Goal: Task Accomplishment & Management: Use online tool/utility

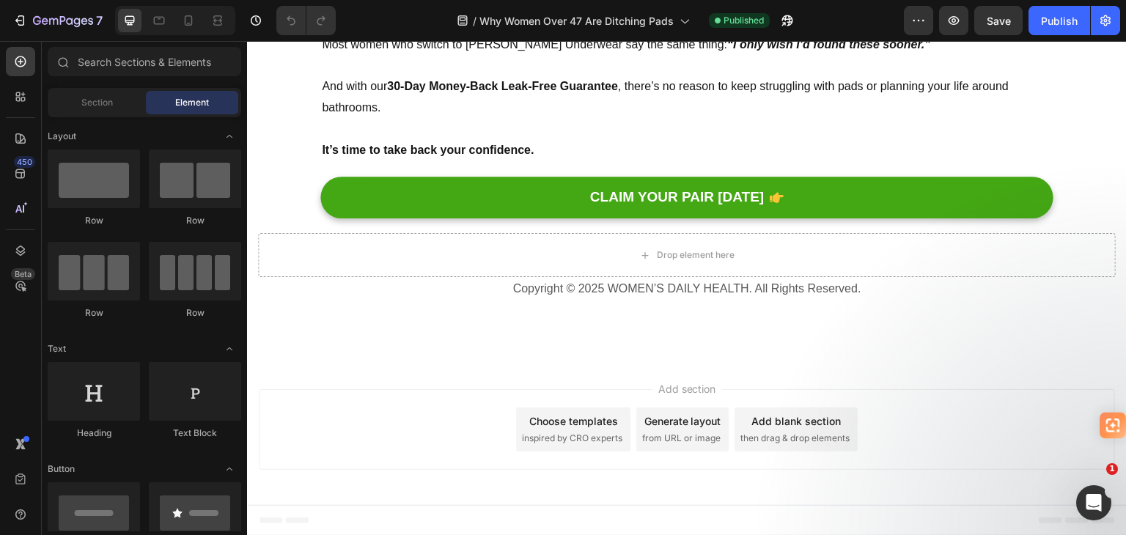
scroll to position [9607, 0]
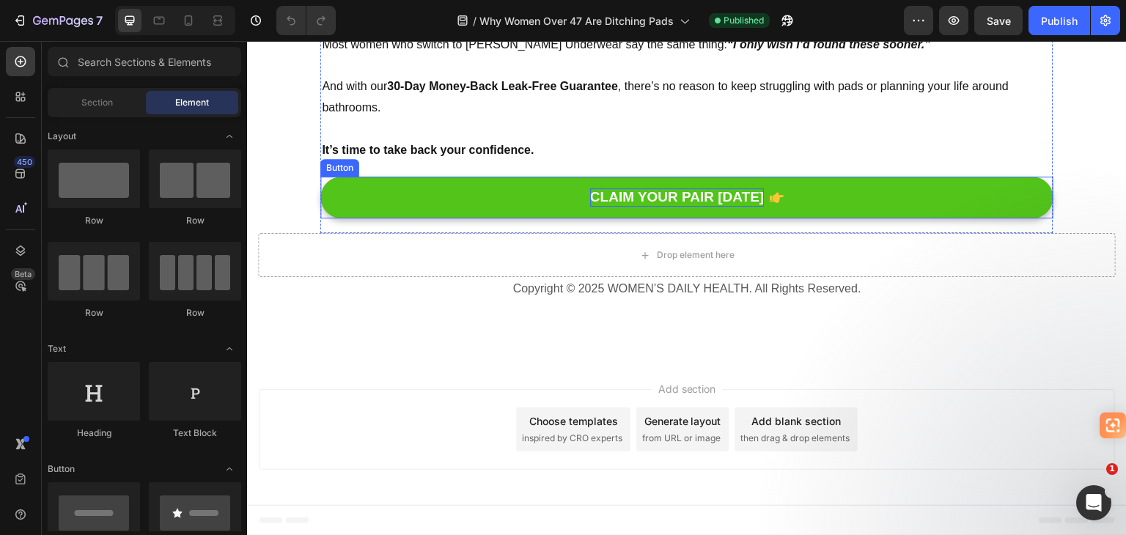
click at [716, 207] on p "CLAIM YOUR PAIR [DATE]" at bounding box center [677, 197] width 174 height 18
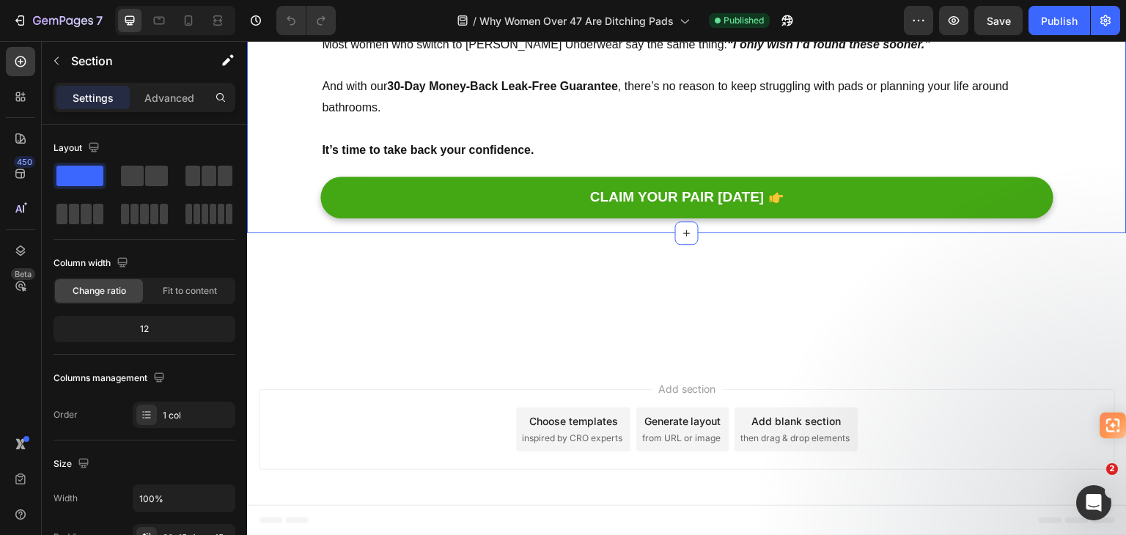
scroll to position [7995, 0]
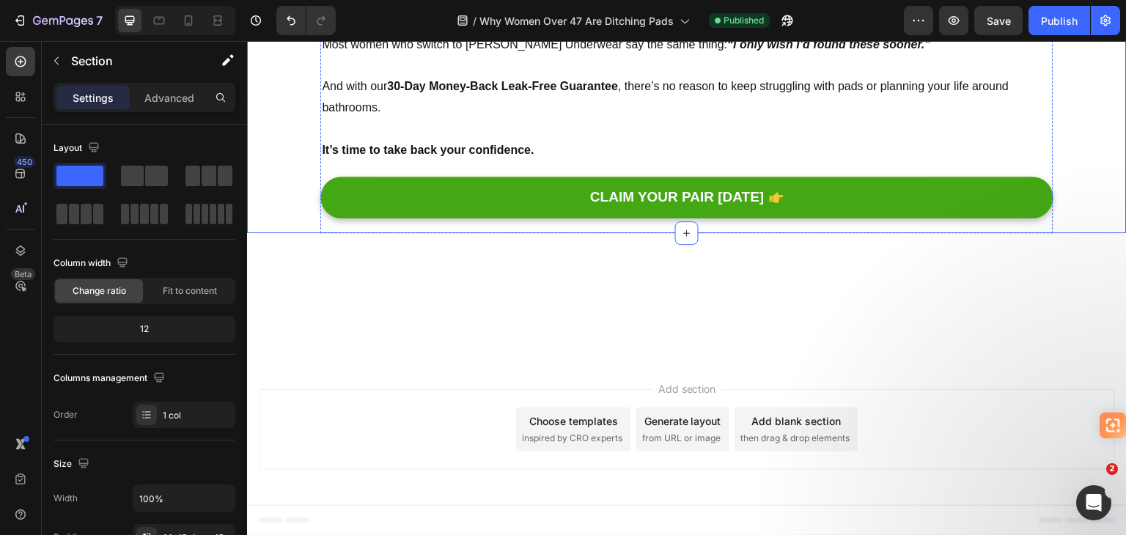
scroll to position [7262, 0]
click at [189, 22] on icon at bounding box center [188, 20] width 15 height 15
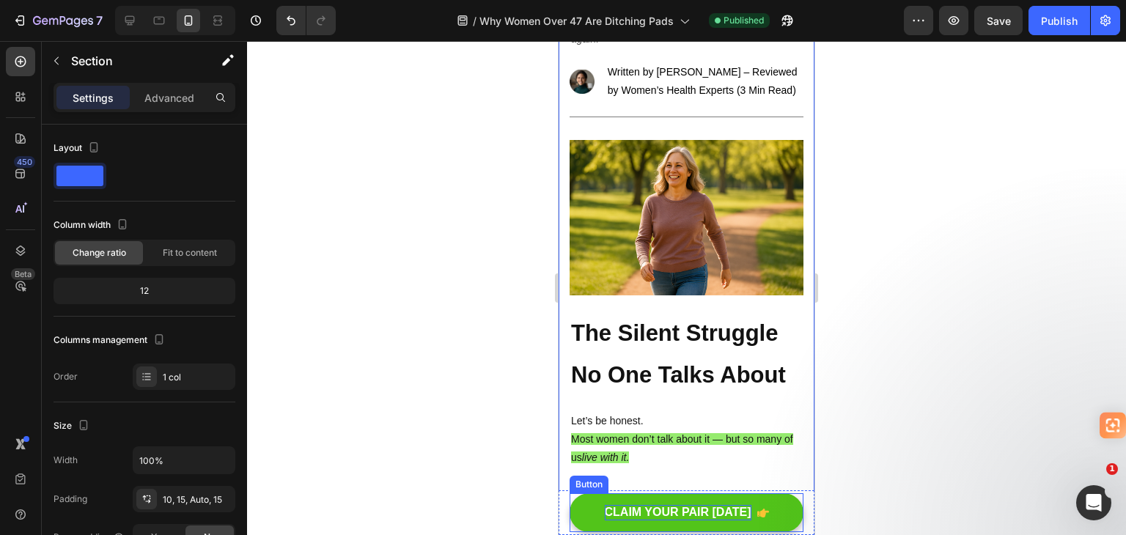
click at [677, 511] on p "CLAIM YOUR PAIR [DATE]" at bounding box center [678, 512] width 147 height 15
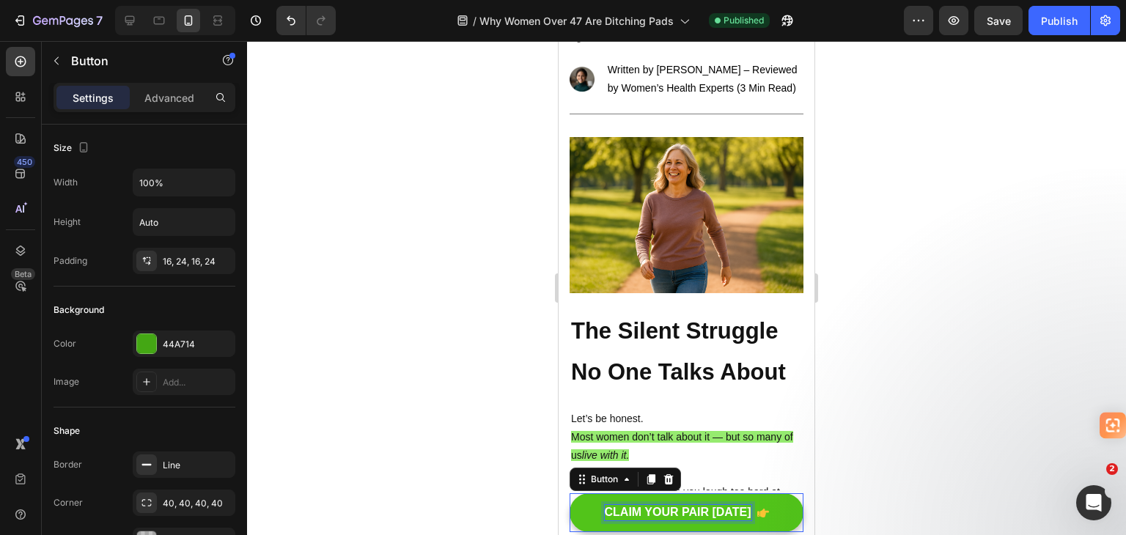
scroll to position [18, 0]
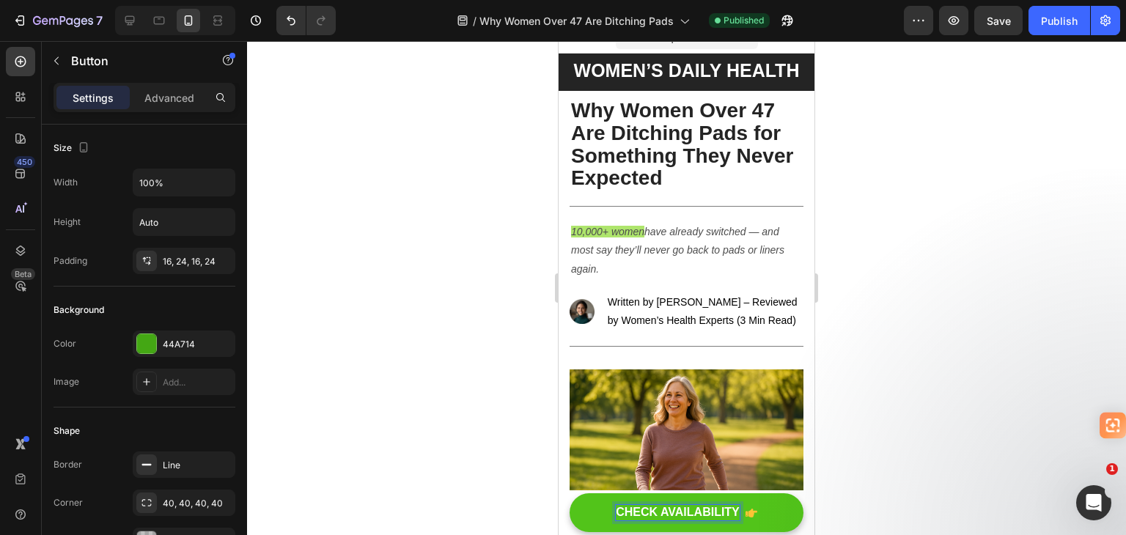
click at [921, 372] on div at bounding box center [686, 288] width 879 height 494
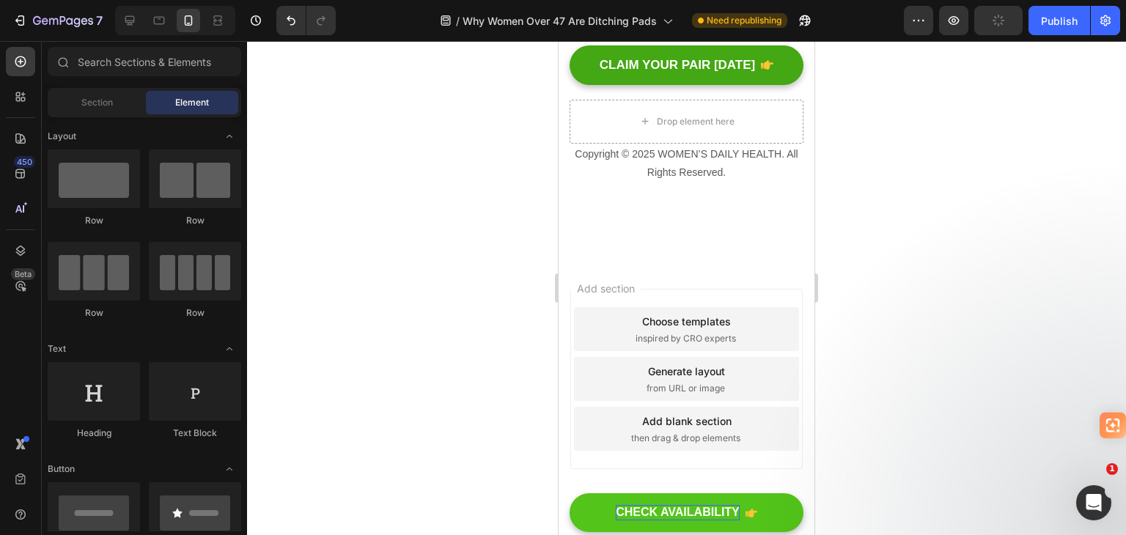
scroll to position [7638, 0]
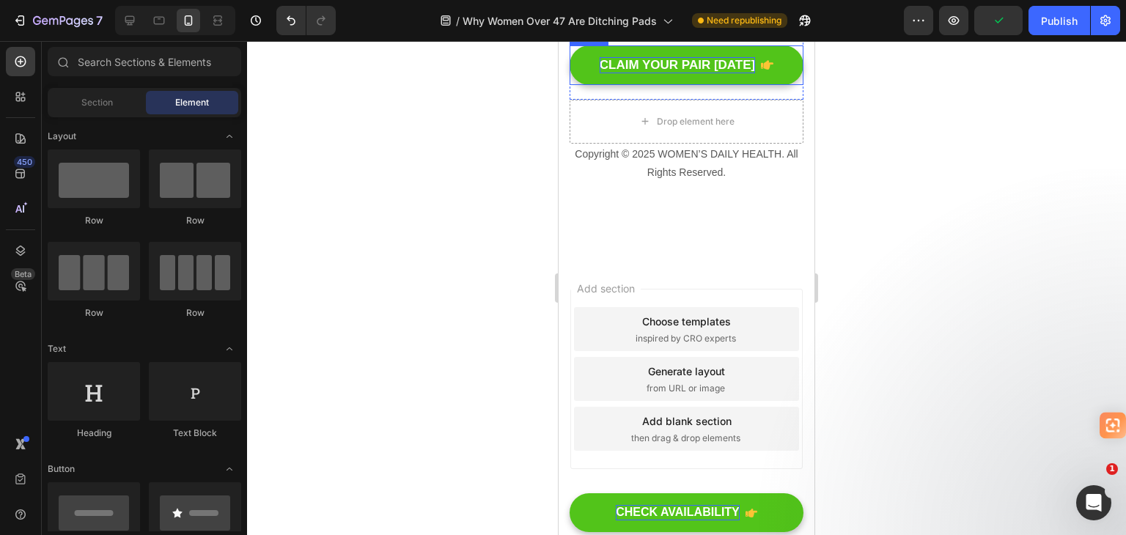
click at [668, 73] on p "CLAIM YOUR PAIR [DATE]" at bounding box center [678, 65] width 156 height 16
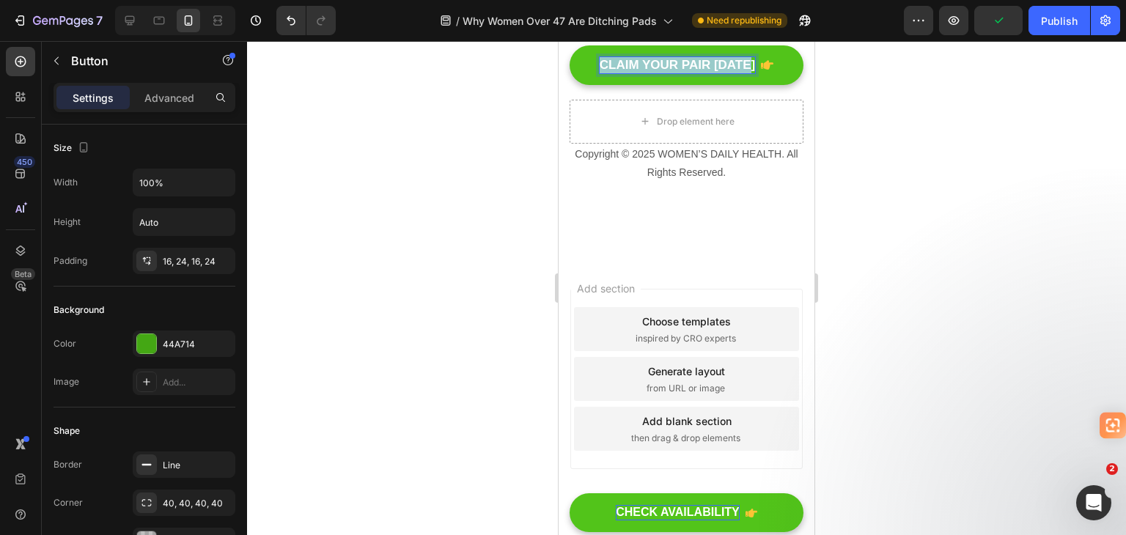
click at [668, 73] on p "CLAIM YOUR PAIR [DATE]" at bounding box center [678, 65] width 156 height 16
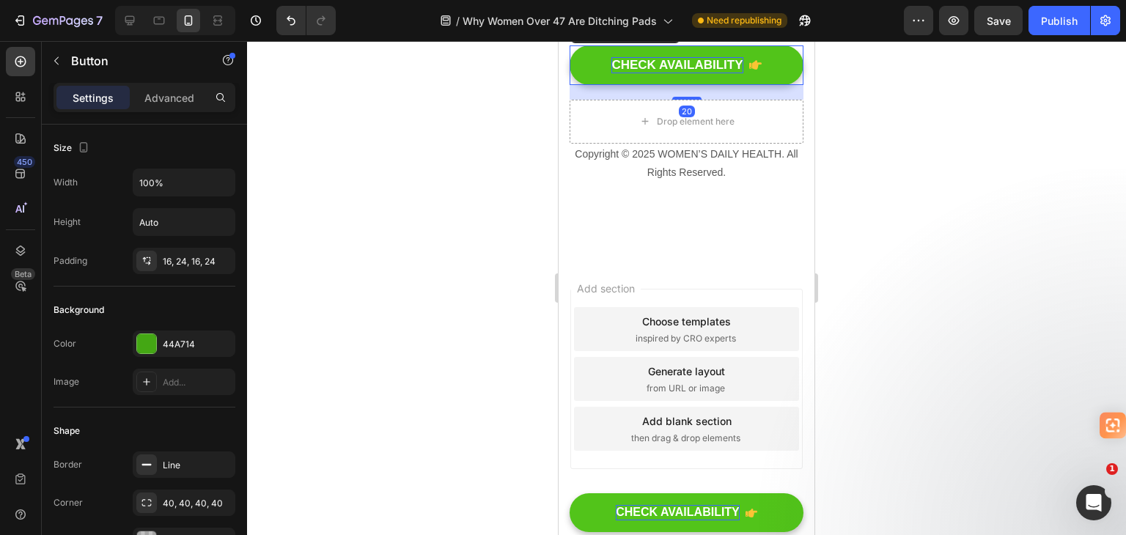
click at [911, 235] on div at bounding box center [686, 288] width 879 height 494
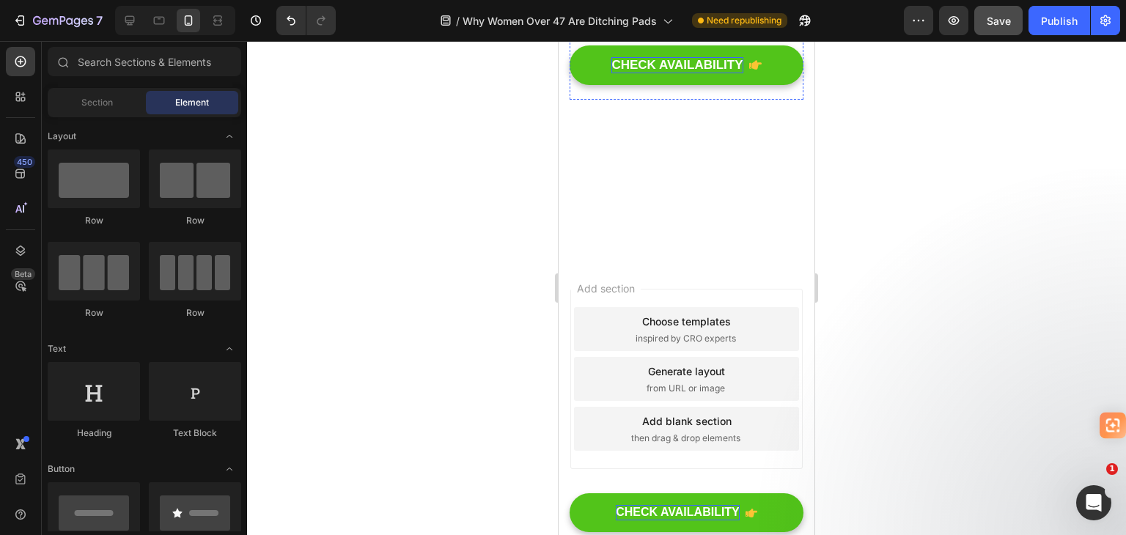
scroll to position [6908, 0]
click at [1052, 21] on div "Publish" at bounding box center [1059, 20] width 37 height 15
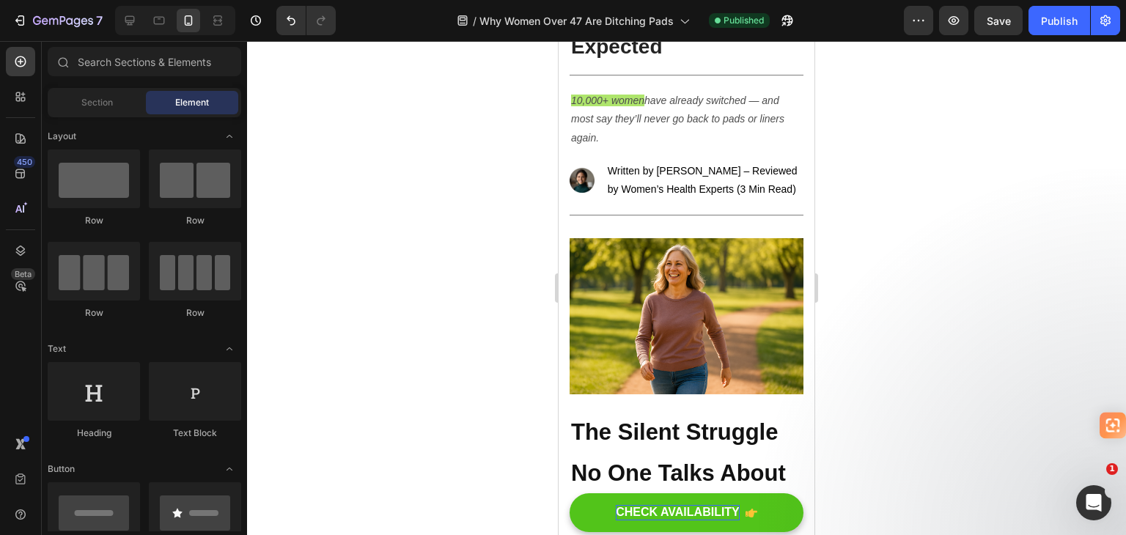
scroll to position [40, 0]
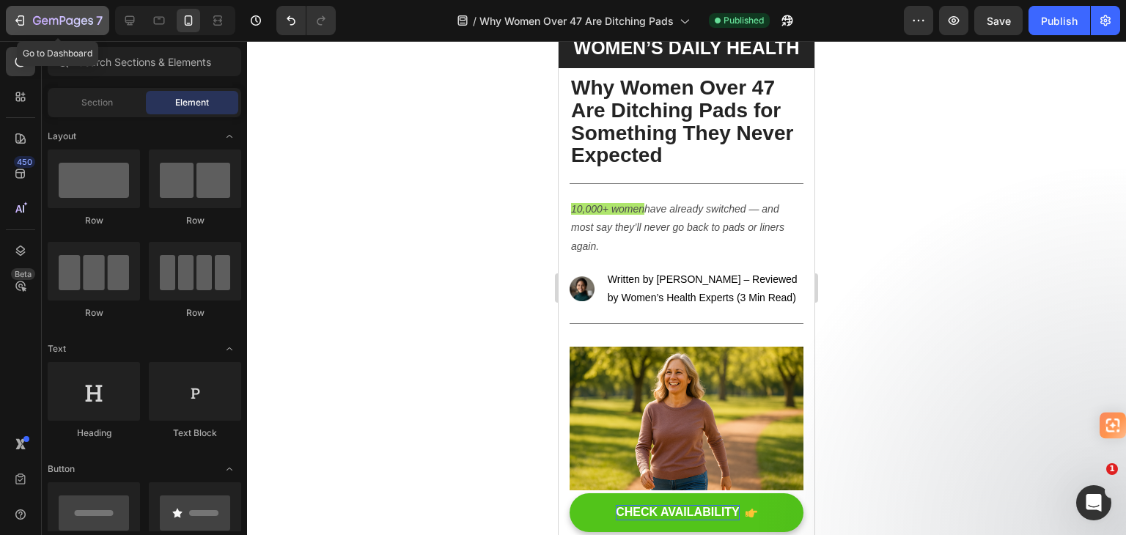
click at [20, 18] on icon "button" at bounding box center [19, 20] width 15 height 15
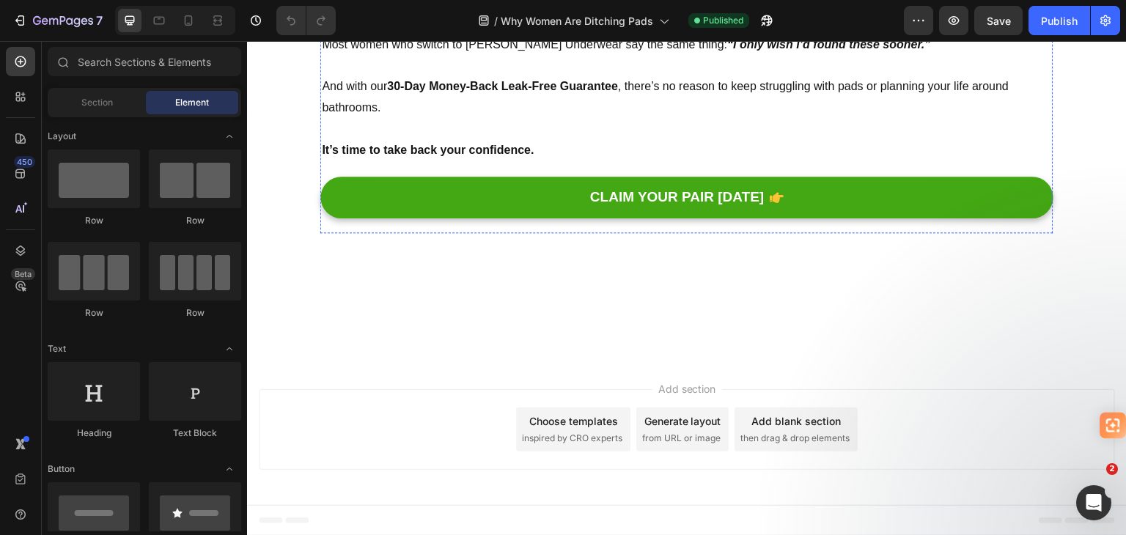
scroll to position [7856, 0]
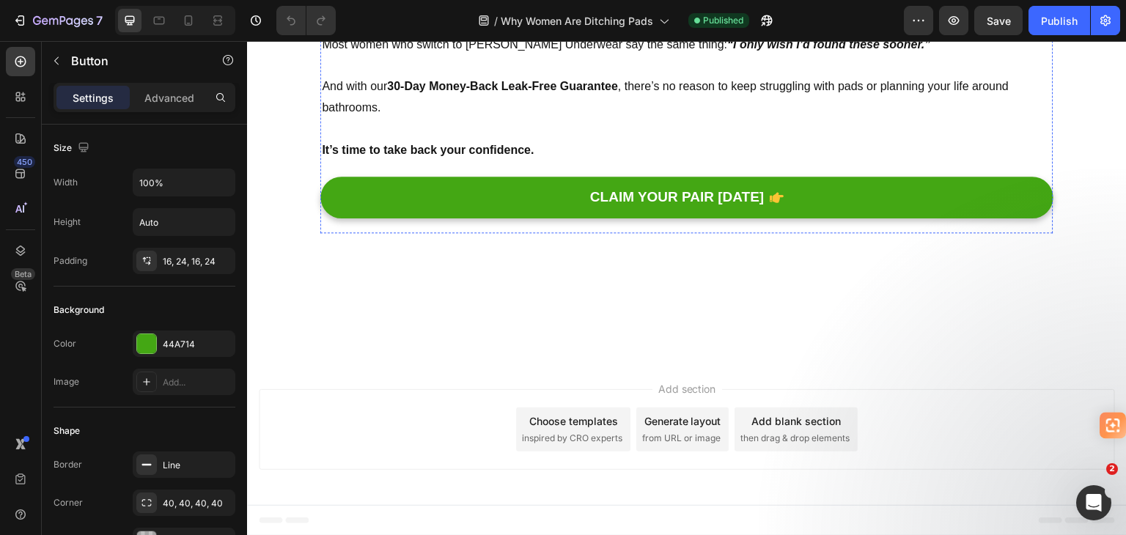
drag, startPoint x: 1088, startPoint y: 371, endPoint x: 1066, endPoint y: 362, distance: 23.0
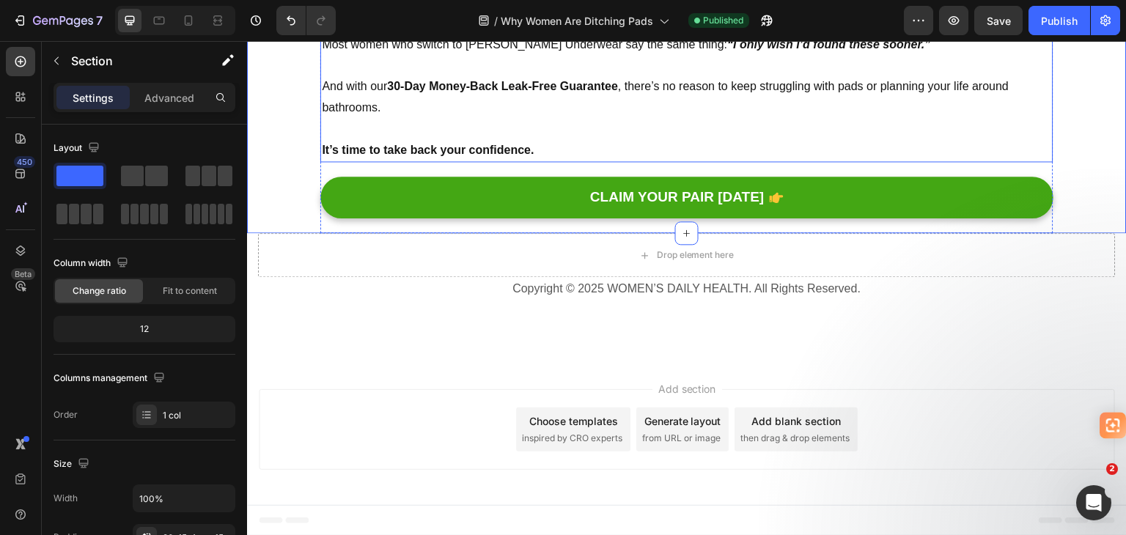
scroll to position [9762, 0]
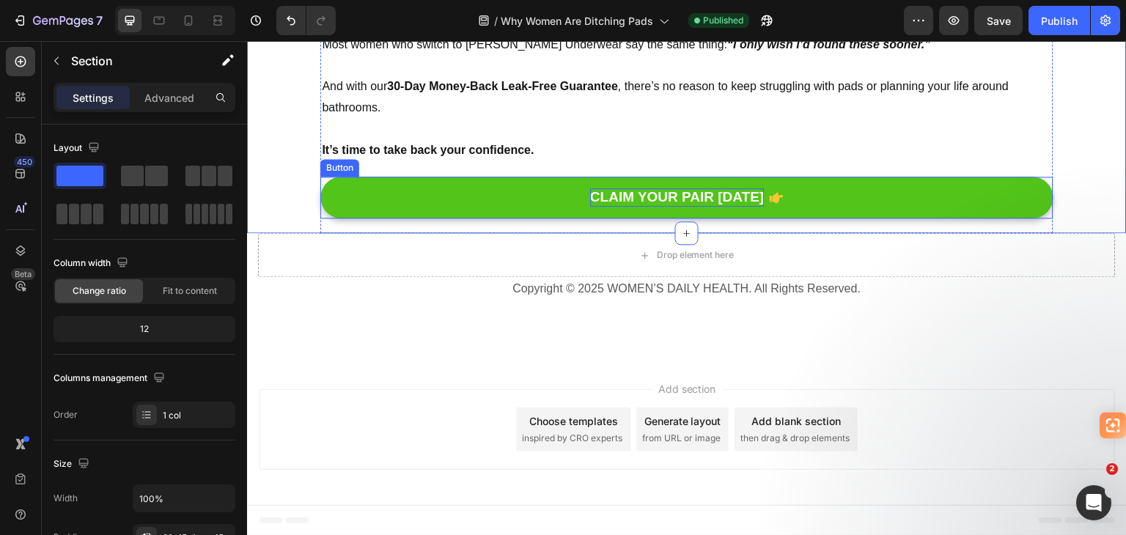
click at [688, 207] on p "CLAIM YOUR PAIR [DATE]" at bounding box center [677, 197] width 174 height 18
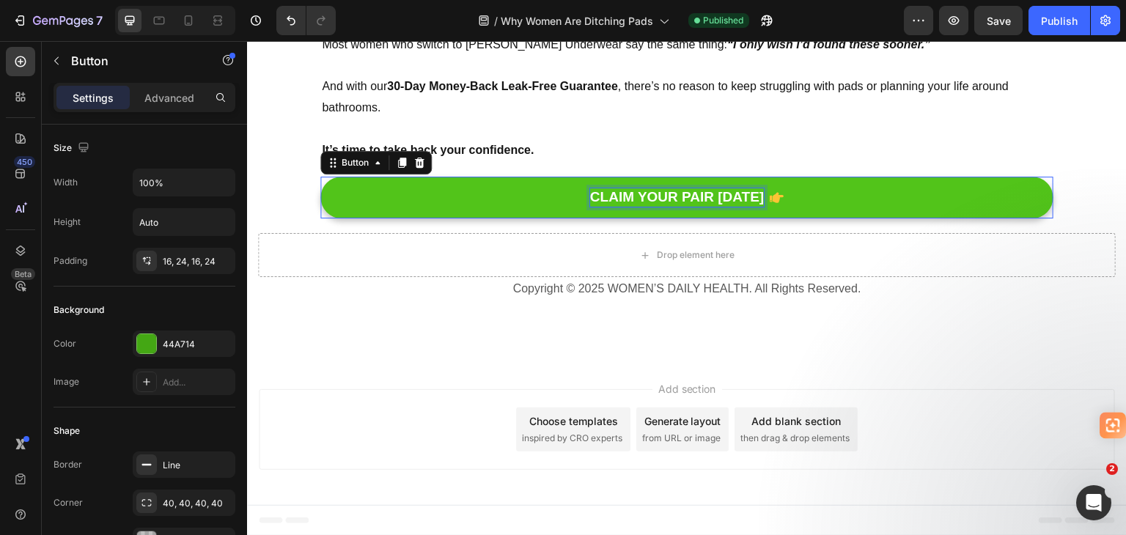
click at [688, 207] on p "CLAIM YOUR PAIR [DATE]" at bounding box center [677, 197] width 174 height 18
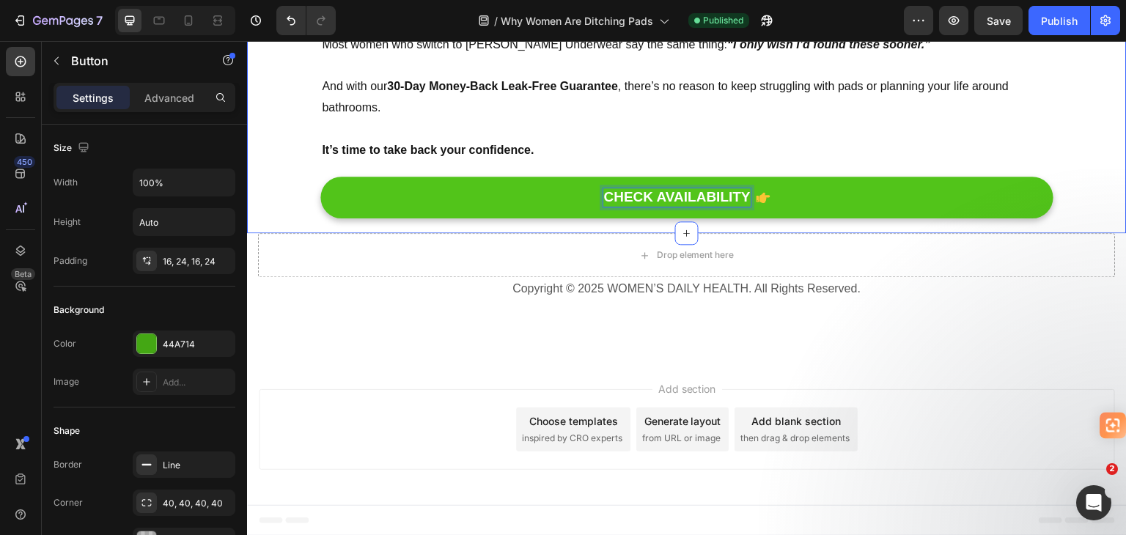
drag, startPoint x: 1097, startPoint y: 278, endPoint x: 803, endPoint y: 240, distance: 296.3
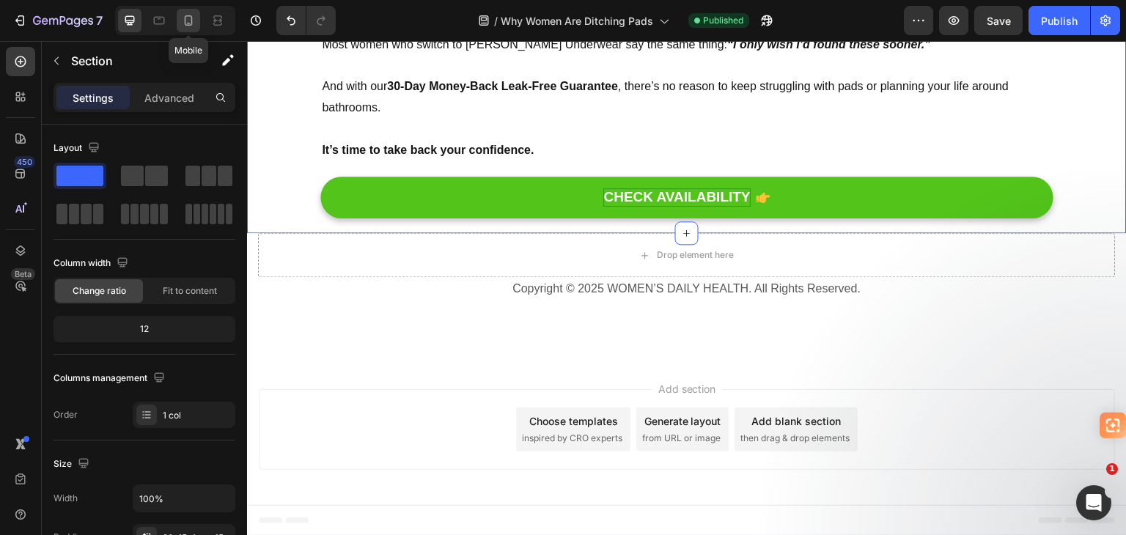
click at [191, 18] on icon at bounding box center [189, 20] width 8 height 10
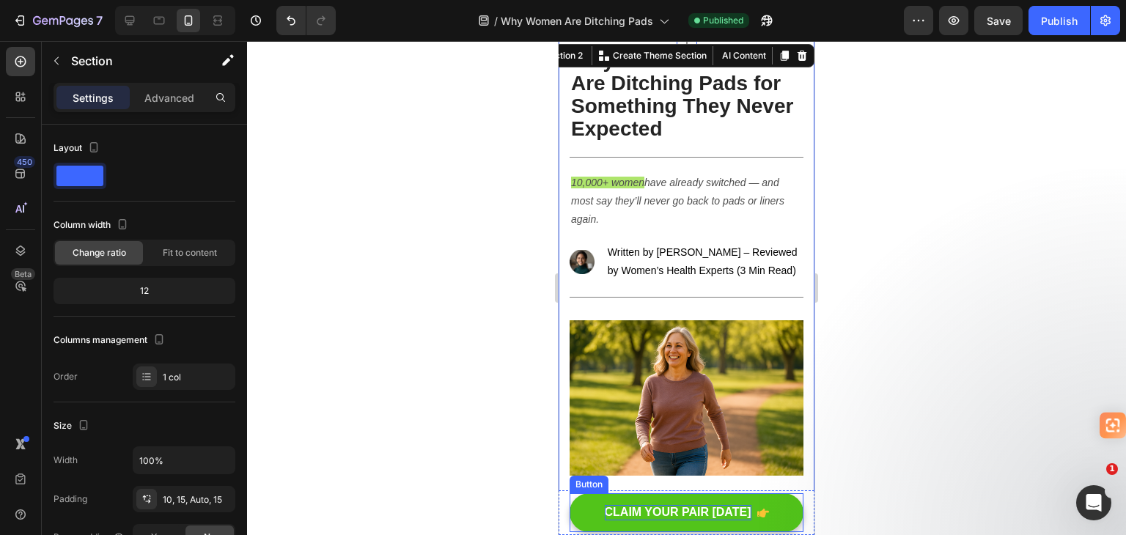
scroll to position [18, 0]
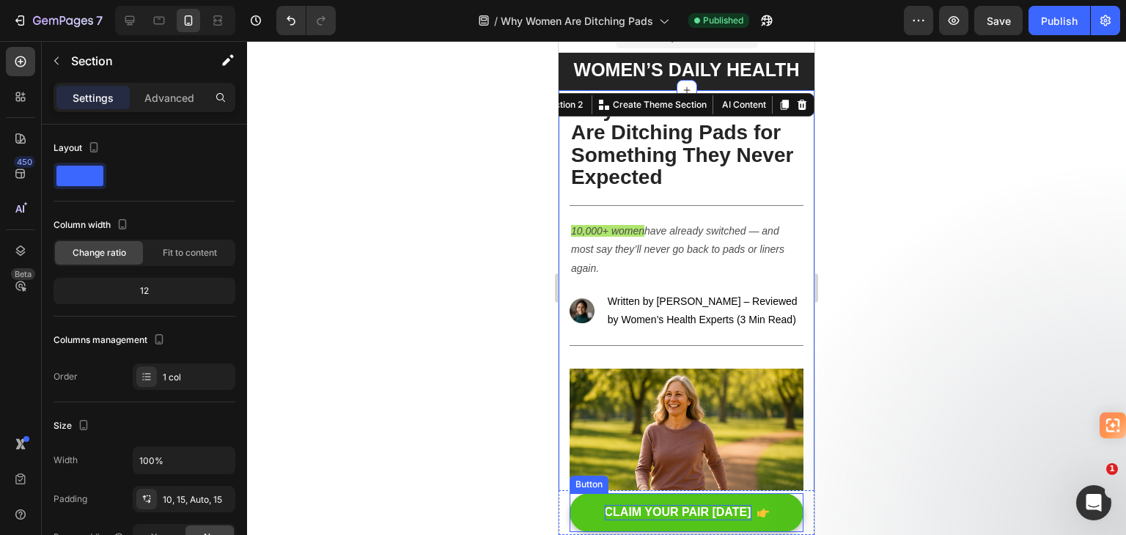
click at [671, 510] on p "CLAIM YOUR PAIR [DATE]" at bounding box center [678, 512] width 147 height 15
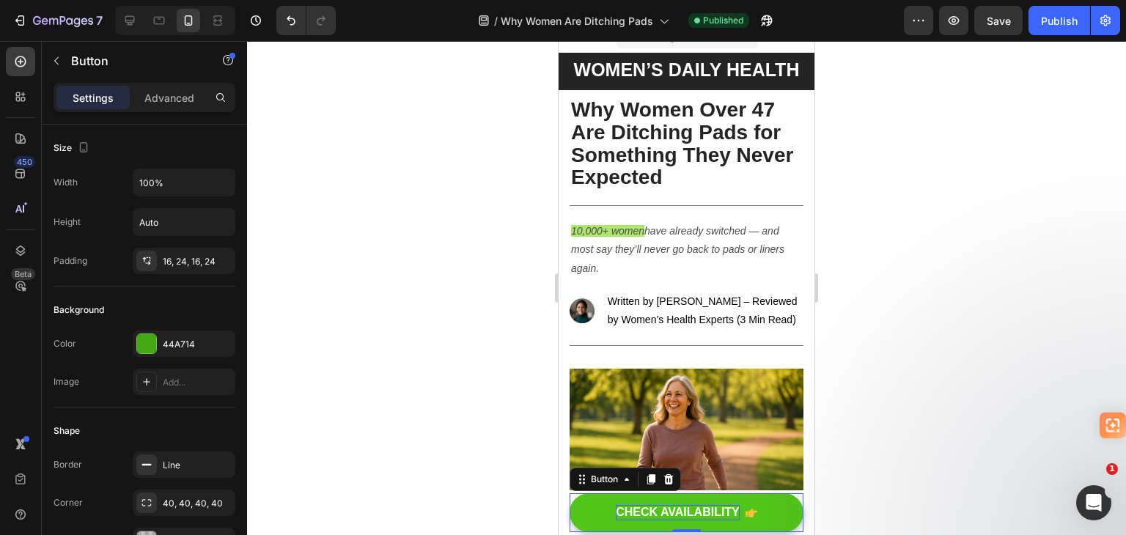
click at [904, 429] on div at bounding box center [686, 288] width 879 height 494
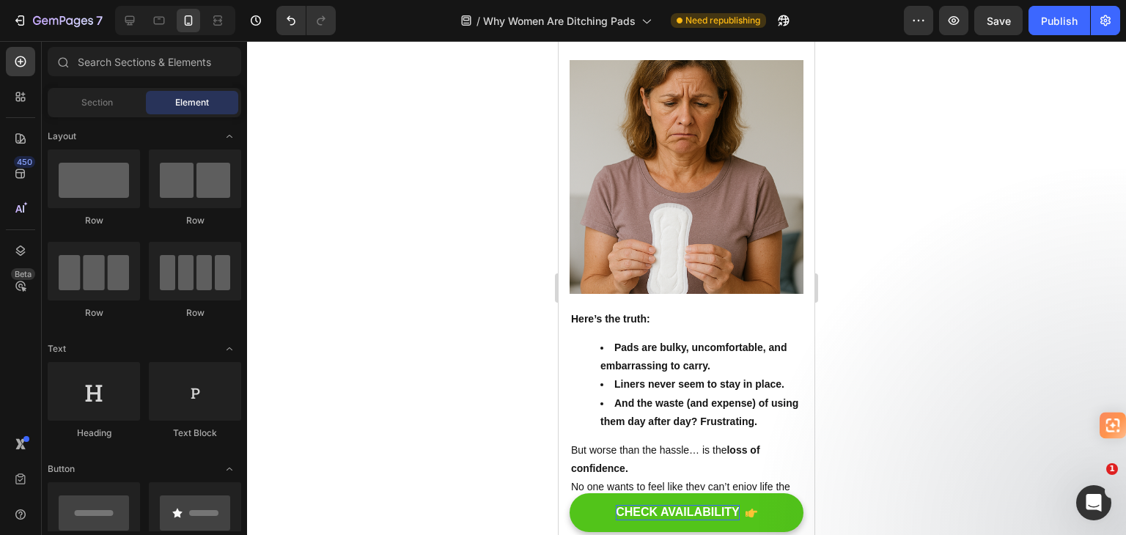
scroll to position [0, 0]
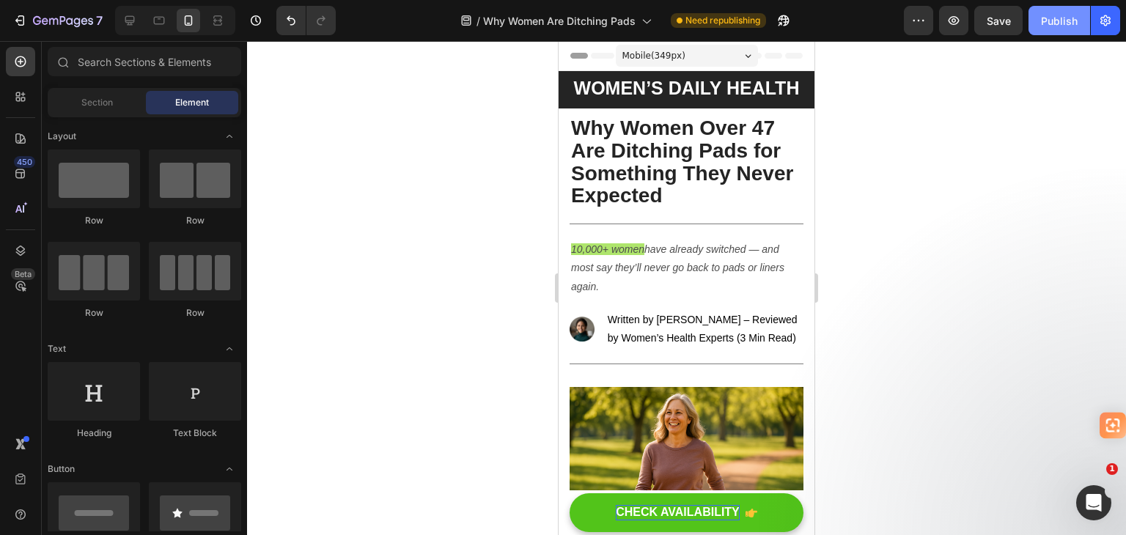
click at [1059, 21] on div "Publish" at bounding box center [1059, 20] width 37 height 15
